Goal: Transaction & Acquisition: Book appointment/travel/reservation

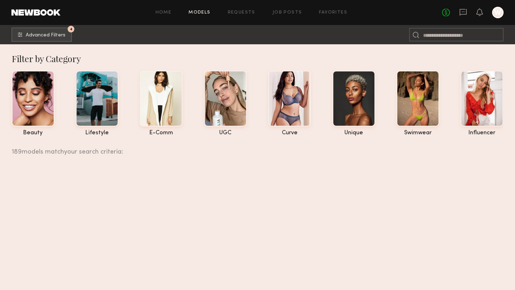
scroll to position [14487, 0]
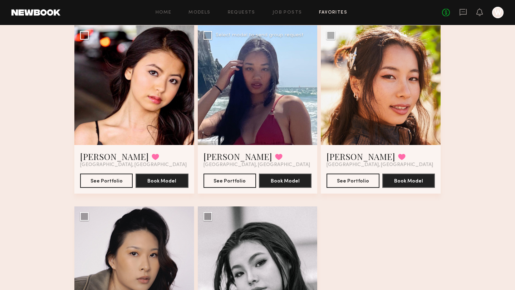
scroll to position [58, 0]
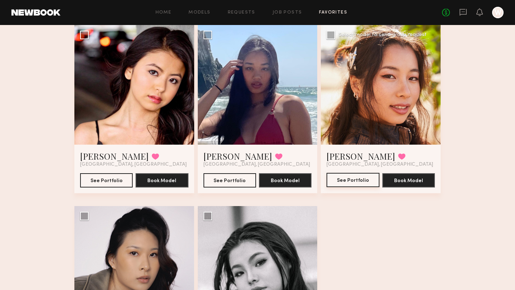
click at [355, 178] on button "See Portfolio" at bounding box center [352, 180] width 53 height 14
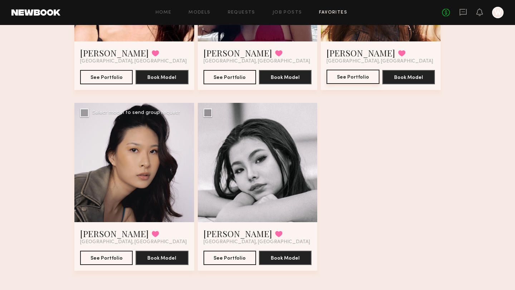
scroll to position [164, 0]
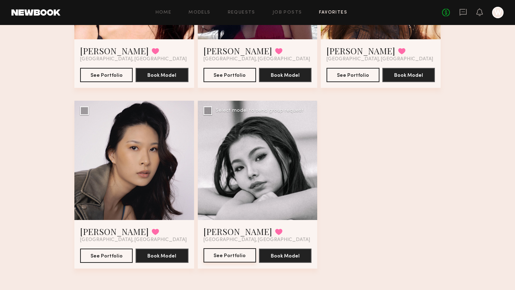
click at [232, 254] on button "See Portfolio" at bounding box center [229, 256] width 53 height 14
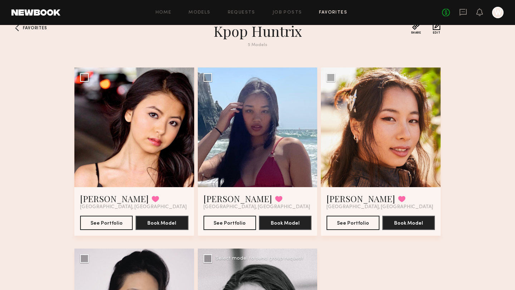
scroll to position [14, 0]
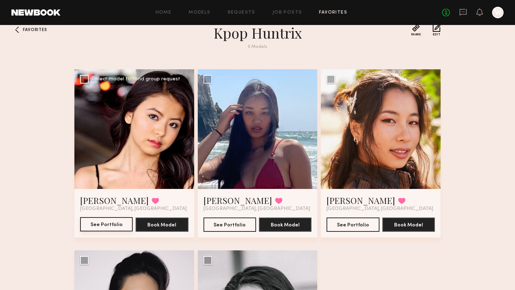
click at [103, 226] on button "See Portfolio" at bounding box center [106, 224] width 53 height 14
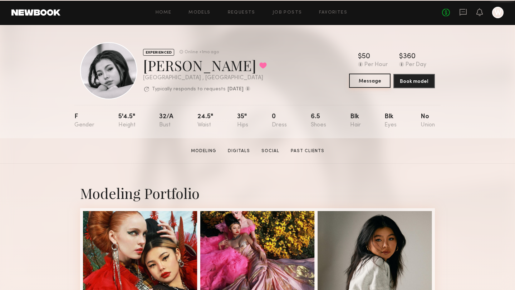
click at [366, 83] on button "Message" at bounding box center [369, 81] width 41 height 14
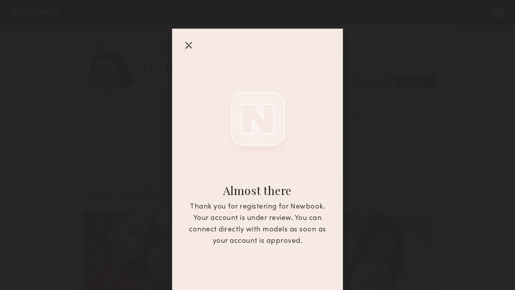
click at [187, 43] on div at bounding box center [188, 44] width 11 height 11
